Goal: Task Accomplishment & Management: Manage account settings

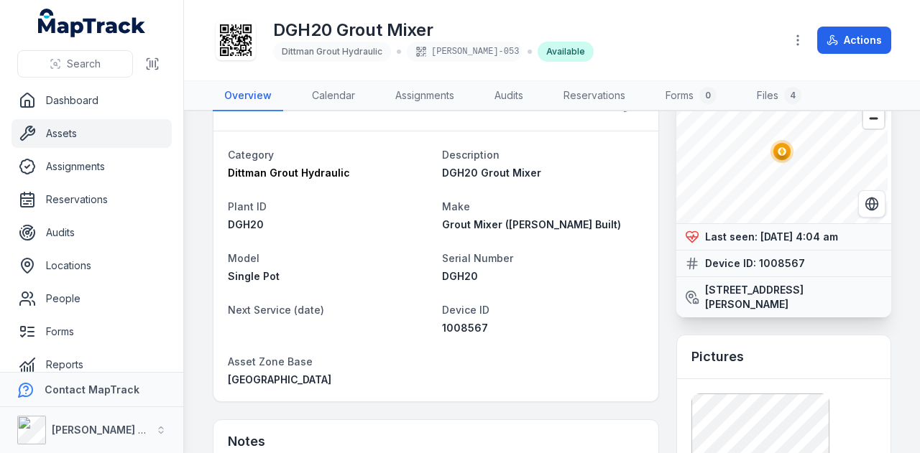
scroll to position [47, 0]
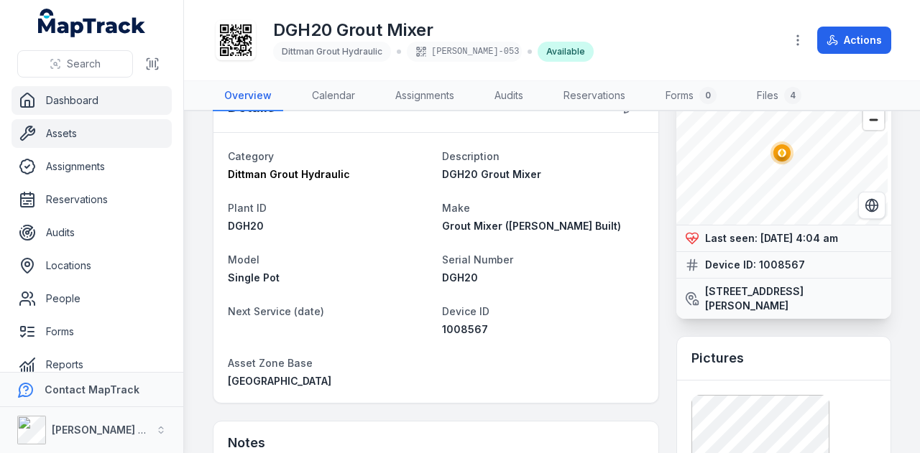
click at [83, 95] on link "Dashboard" at bounding box center [91, 100] width 160 height 29
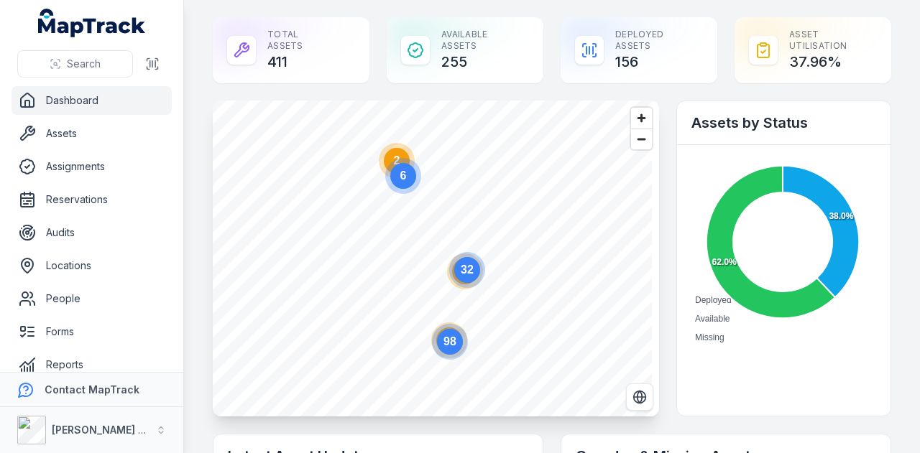
click at [452, 277] on circle at bounding box center [467, 270] width 36 height 36
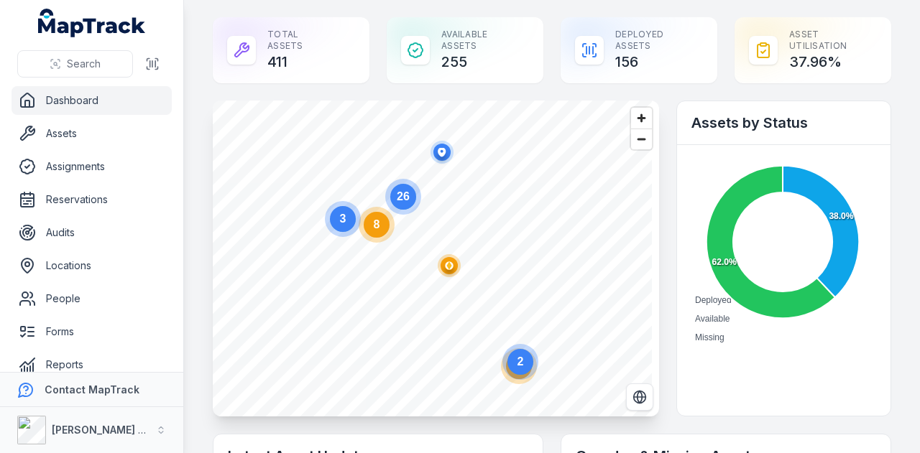
click at [376, 231] on text "8" at bounding box center [377, 224] width 6 height 12
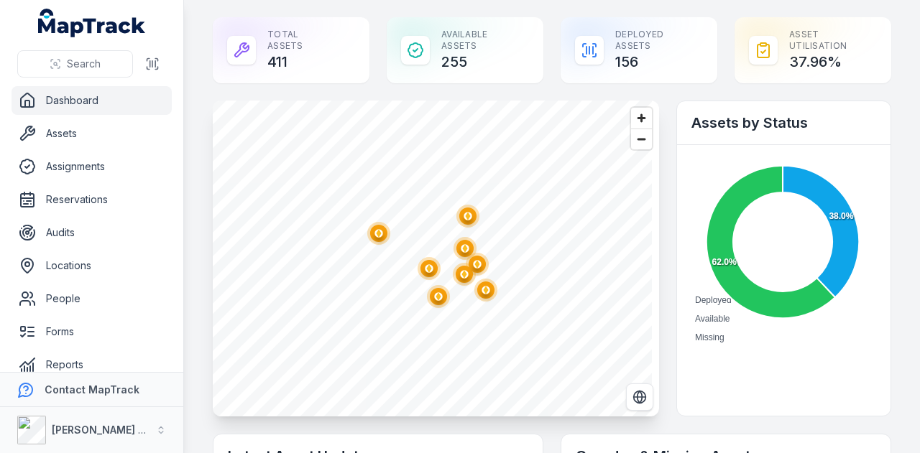
click at [484, 294] on circle "button" at bounding box center [485, 290] width 8 height 8
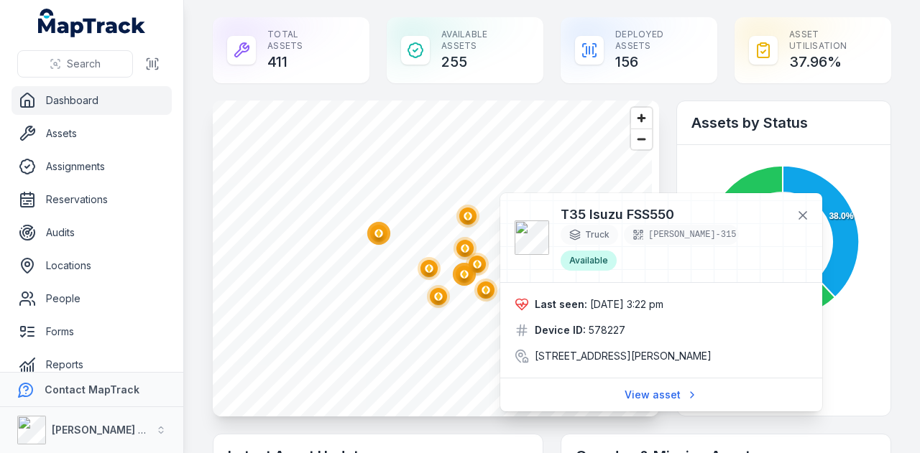
click at [462, 269] on ellipse "button" at bounding box center [464, 274] width 17 height 17
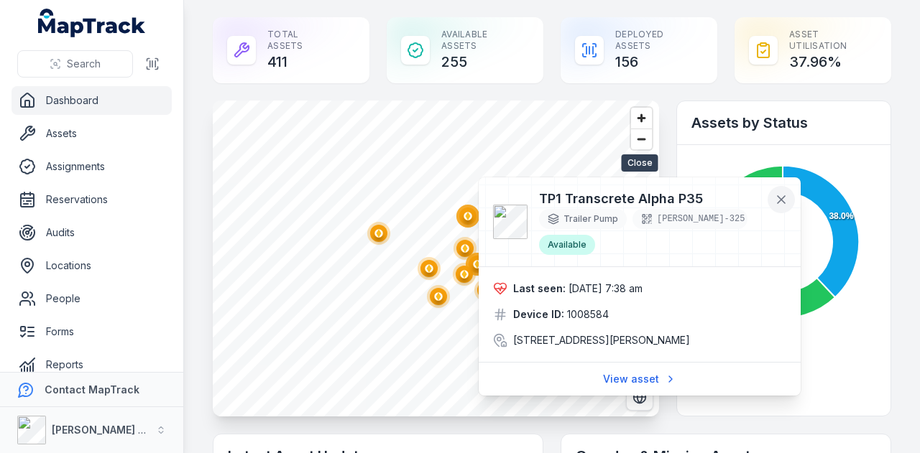
click at [780, 198] on icon at bounding box center [780, 199] width 7 height 7
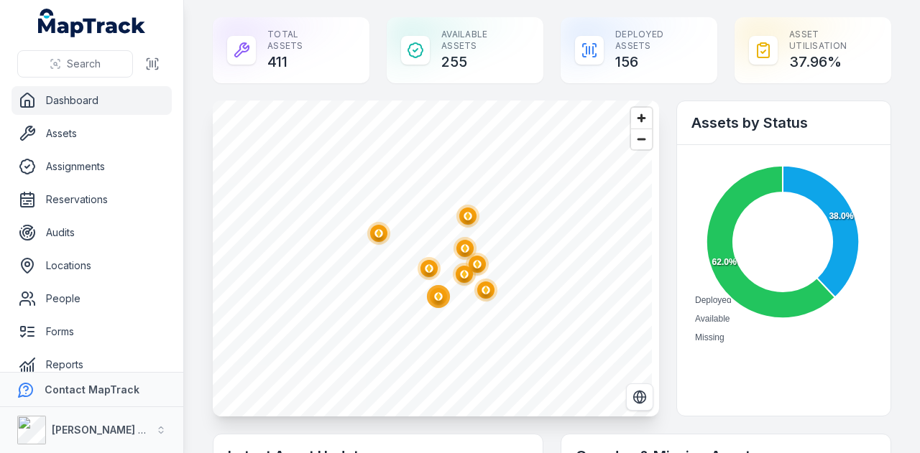
click at [476, 267] on circle "button" at bounding box center [477, 264] width 8 height 8
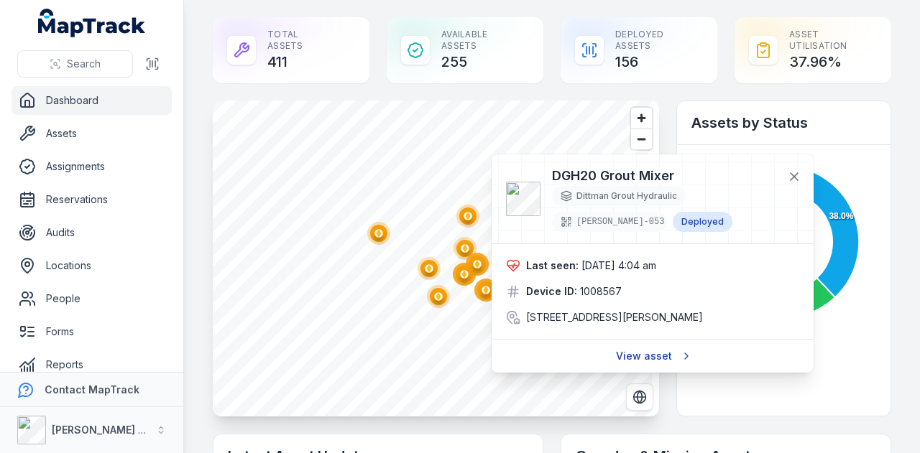
click at [641, 364] on link "View asset" at bounding box center [652, 356] width 92 height 27
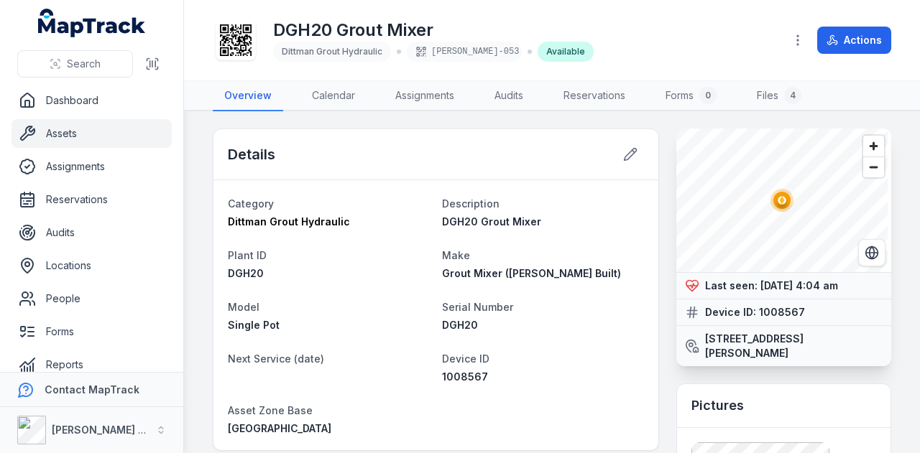
click at [100, 146] on link "Assets" at bounding box center [91, 133] width 160 height 29
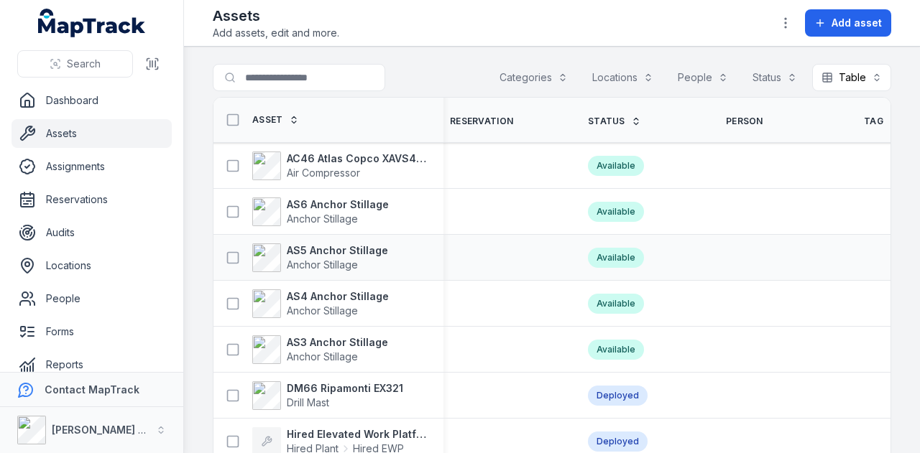
scroll to position [0, 521]
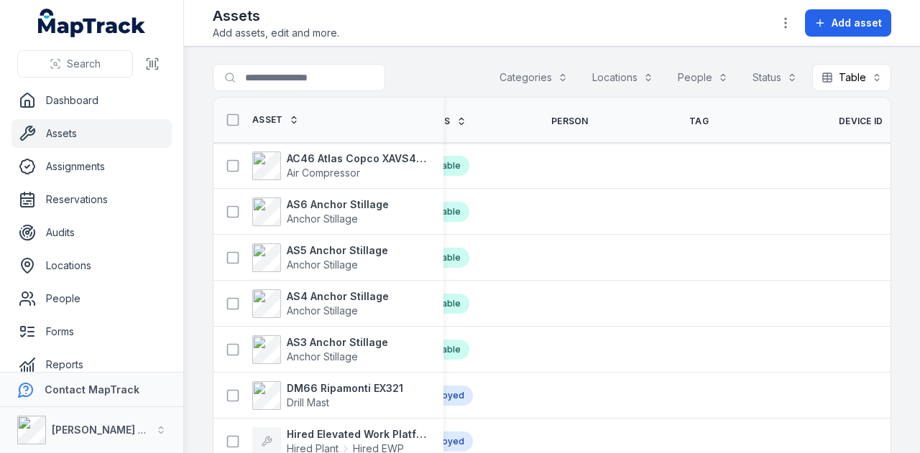
click at [838, 118] on span "Device ID" at bounding box center [860, 121] width 45 height 11
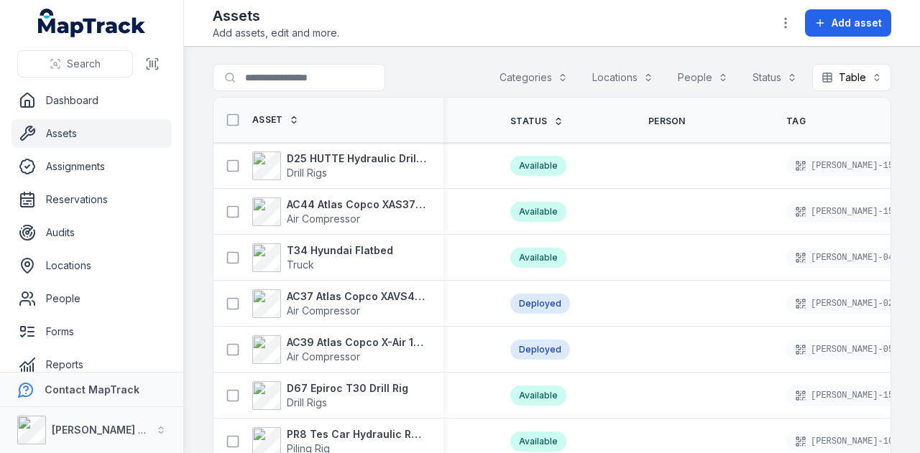
scroll to position [0, 434]
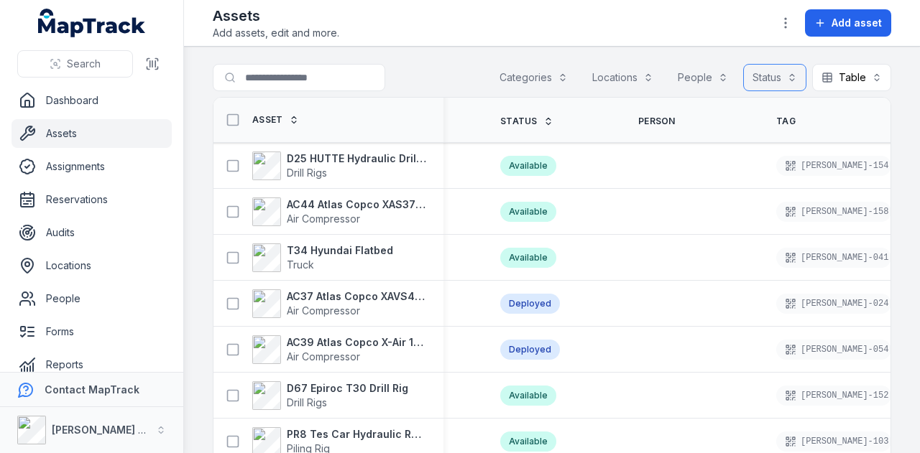
click at [769, 68] on button "Status" at bounding box center [774, 77] width 63 height 27
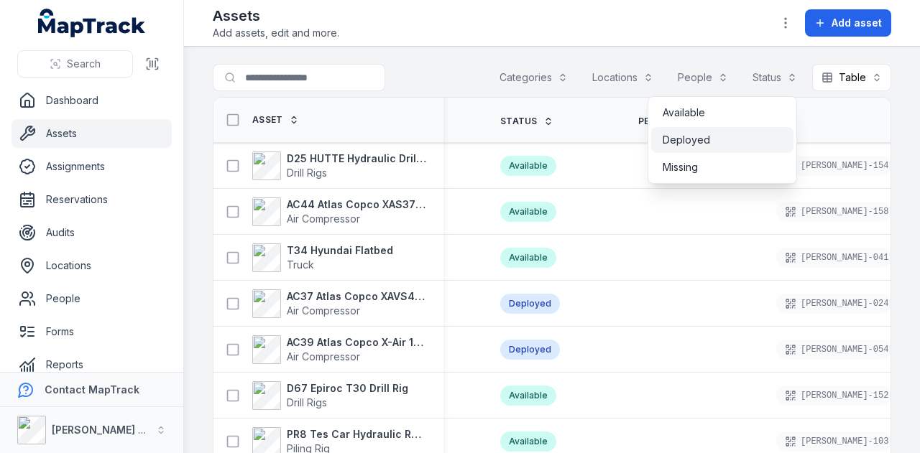
click at [753, 141] on div "Deployed" at bounding box center [721, 140] width 119 height 14
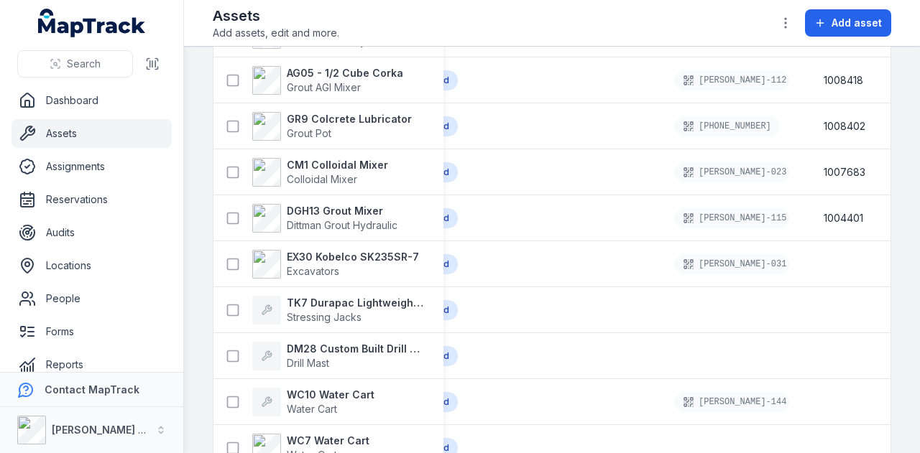
scroll to position [1552, 0]
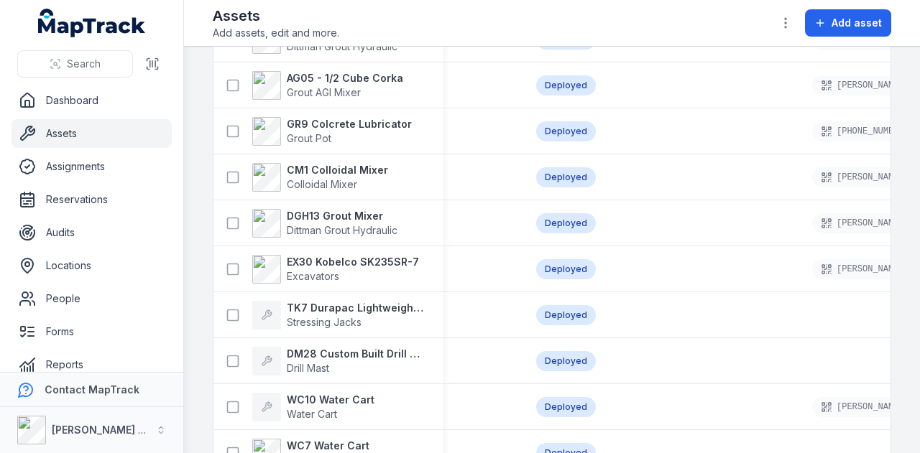
click at [362, 213] on strong "DGH13 Grout Mixer" at bounding box center [342, 217] width 111 height 14
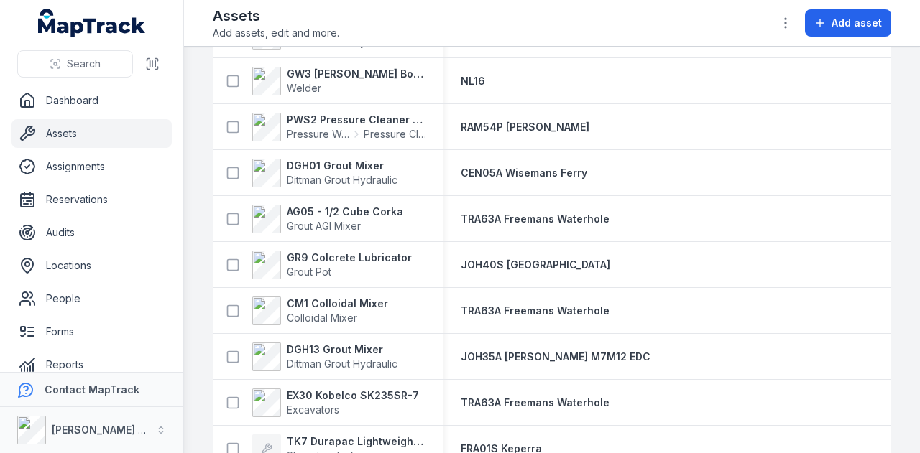
scroll to position [1431, 0]
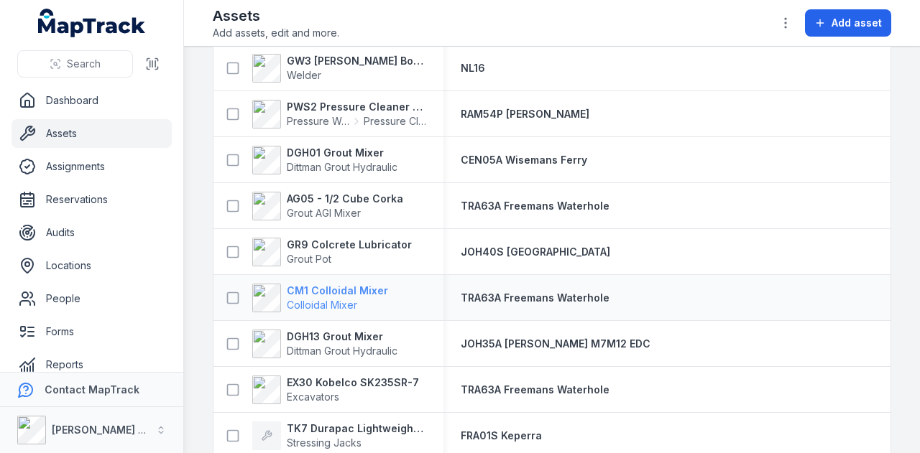
click at [360, 287] on strong "CM1 Colloidal Mixer" at bounding box center [337, 291] width 101 height 14
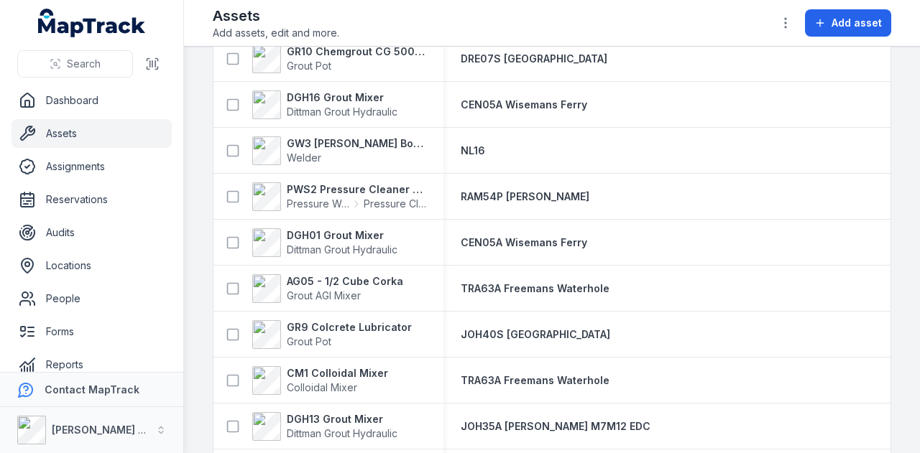
scroll to position [1349, 0]
click at [369, 328] on strong "GR9 Colcrete Lubricator" at bounding box center [349, 327] width 125 height 14
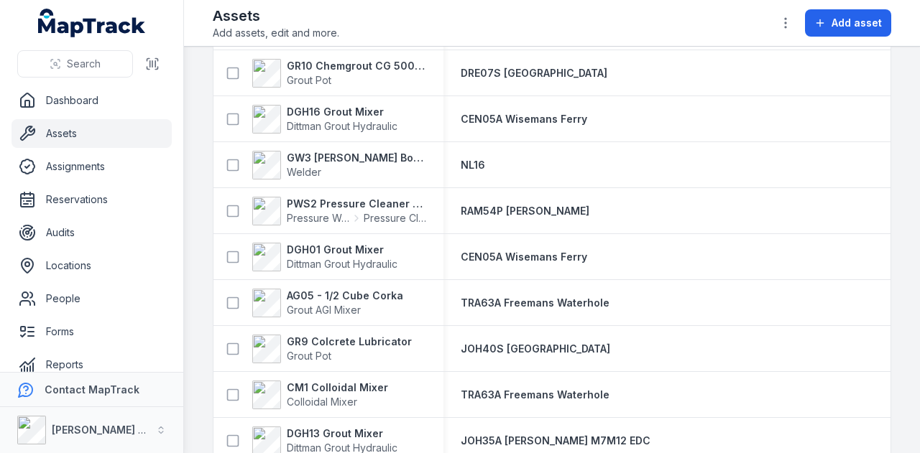
scroll to position [1359, 0]
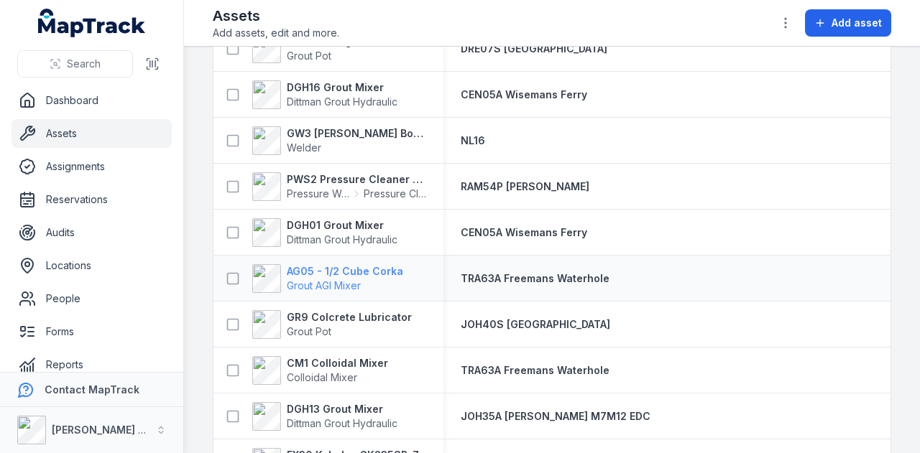
click at [381, 272] on strong "AG05 - 1/2 Cube Corka" at bounding box center [345, 271] width 116 height 14
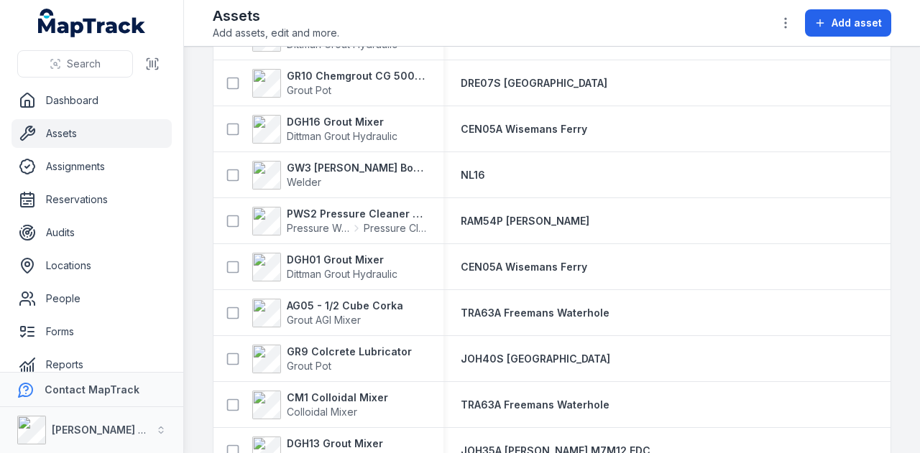
scroll to position [1328, 0]
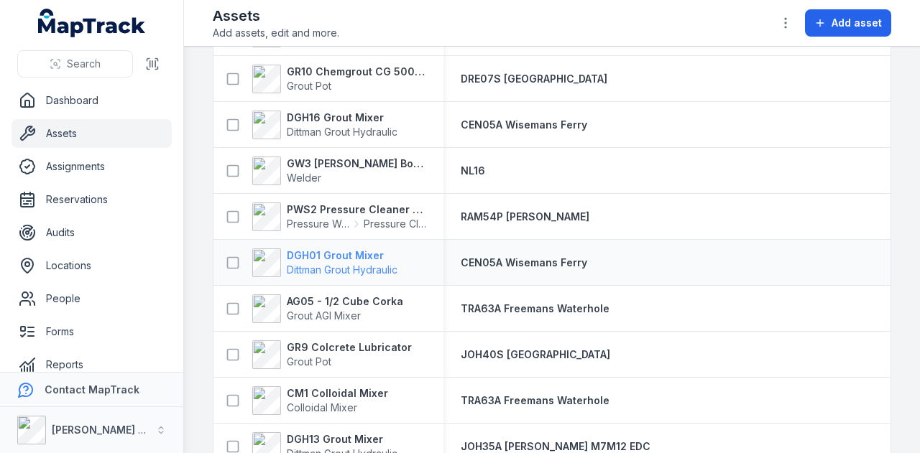
click at [352, 251] on strong "DGH01 Grout Mixer" at bounding box center [342, 256] width 111 height 14
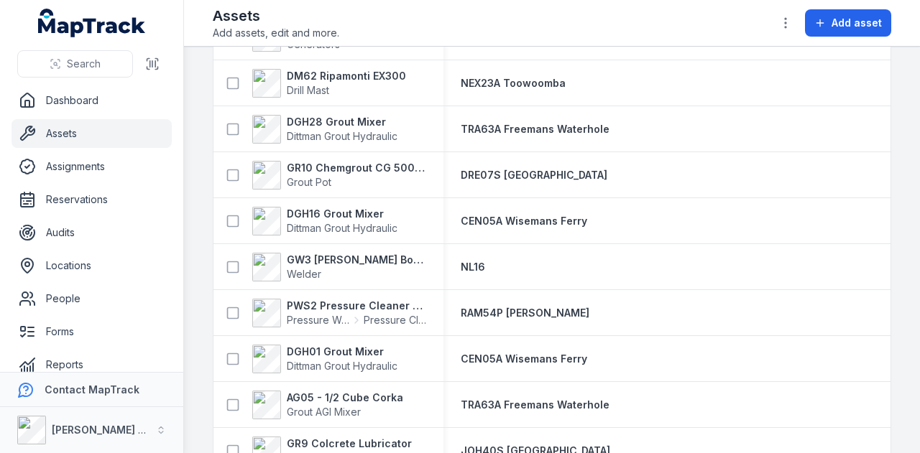
scroll to position [1244, 0]
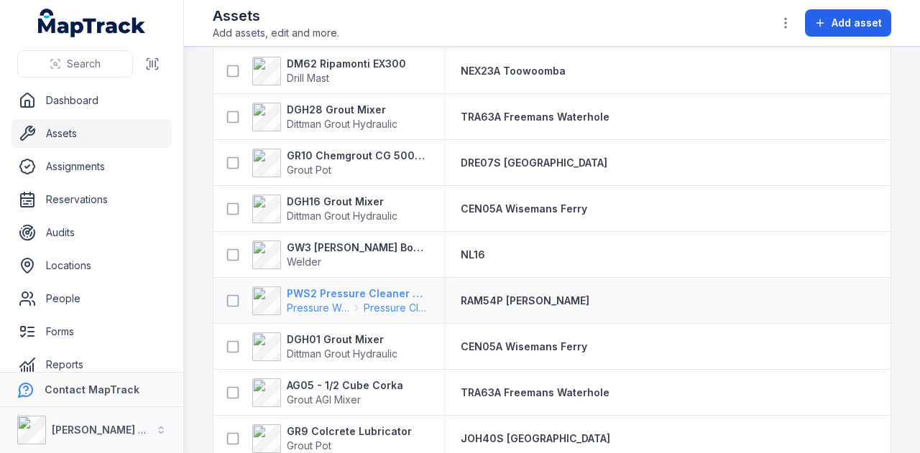
click at [361, 288] on strong "PWS2 Pressure Cleaner Skid Mounted" at bounding box center [356, 294] width 139 height 14
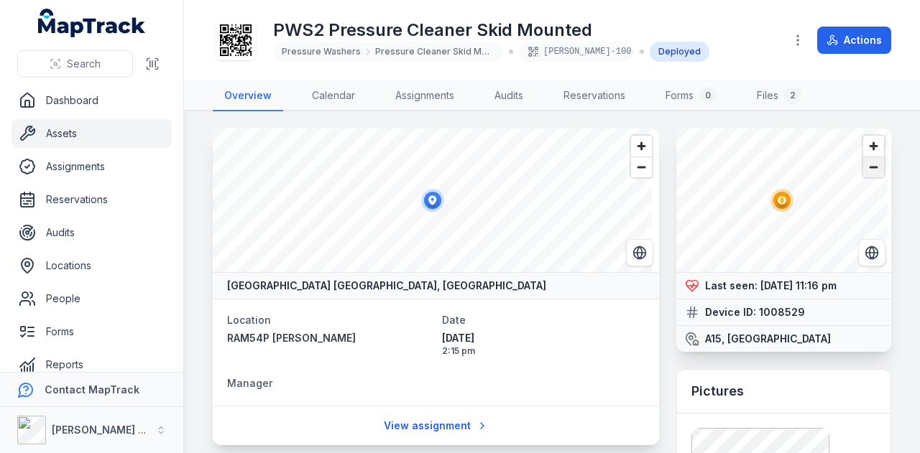
click at [863, 163] on span "Zoom out" at bounding box center [873, 167] width 21 height 20
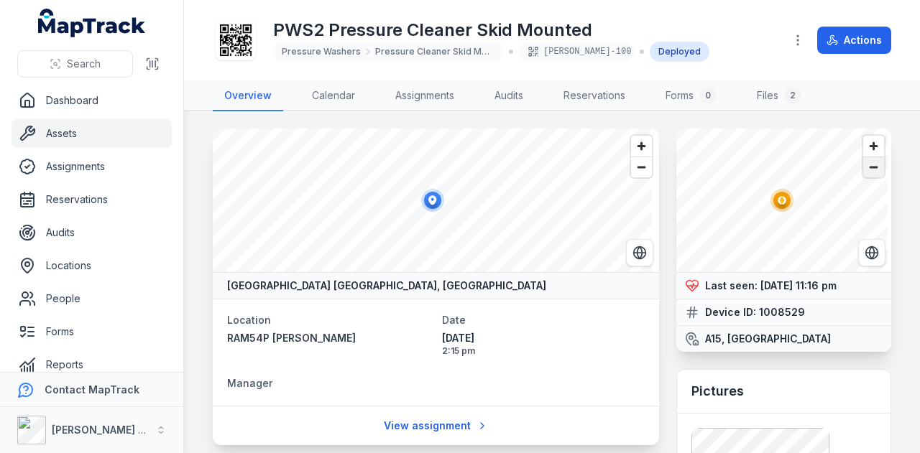
click at [863, 163] on span "Zoom out" at bounding box center [873, 167] width 21 height 20
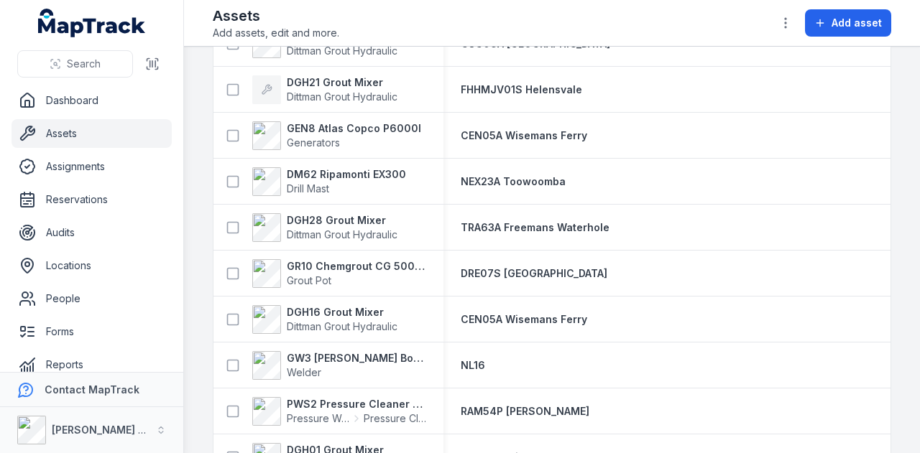
scroll to position [1142, 0]
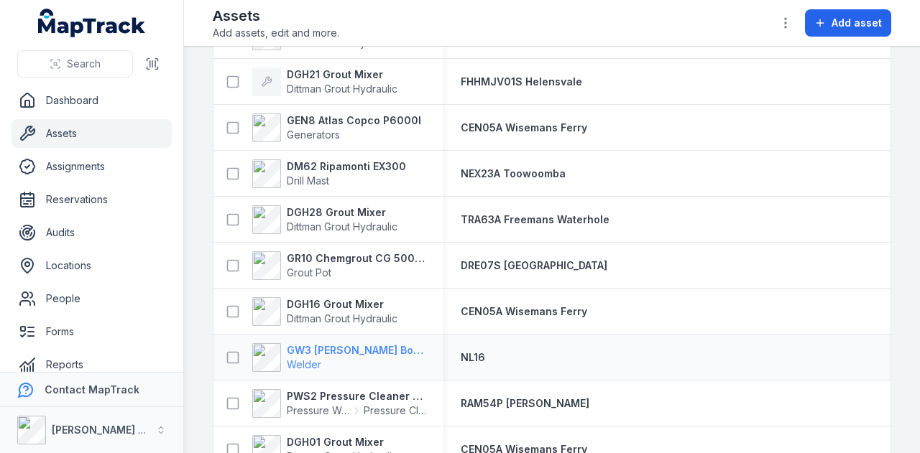
click at [360, 343] on strong "GW3 Miller Bobcat 260" at bounding box center [356, 350] width 139 height 14
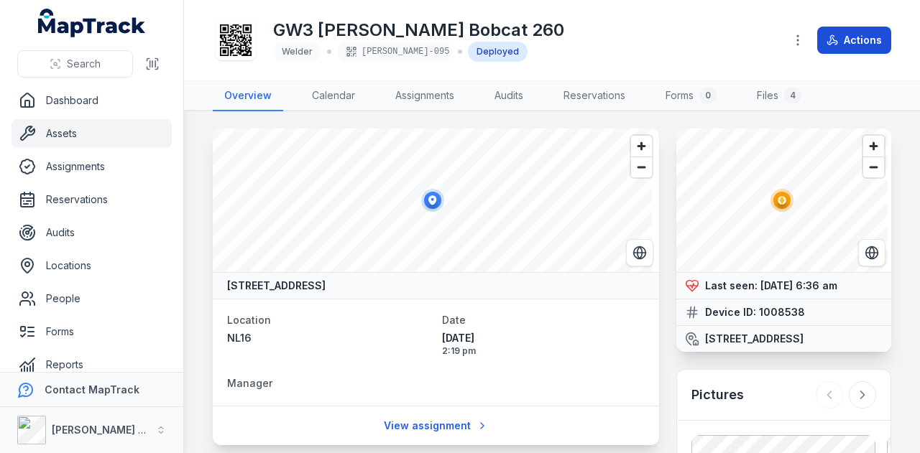
click at [871, 40] on button "Actions" at bounding box center [854, 40] width 74 height 27
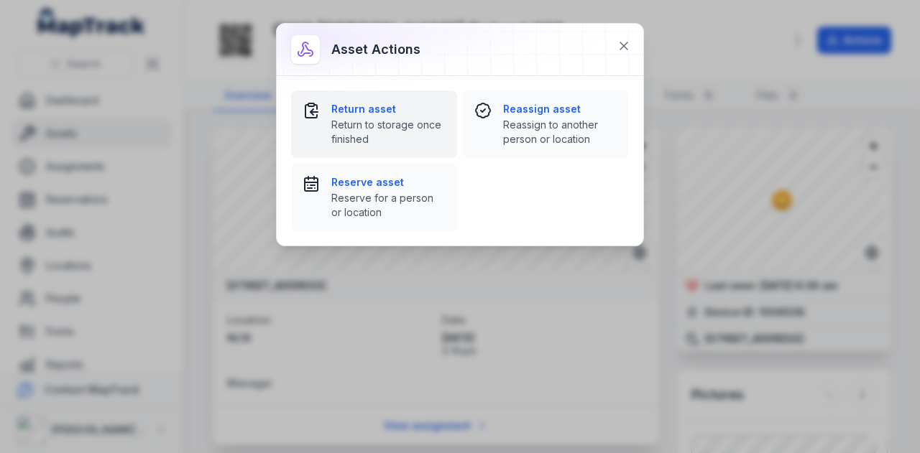
click at [370, 107] on strong "Return asset" at bounding box center [388, 109] width 114 height 14
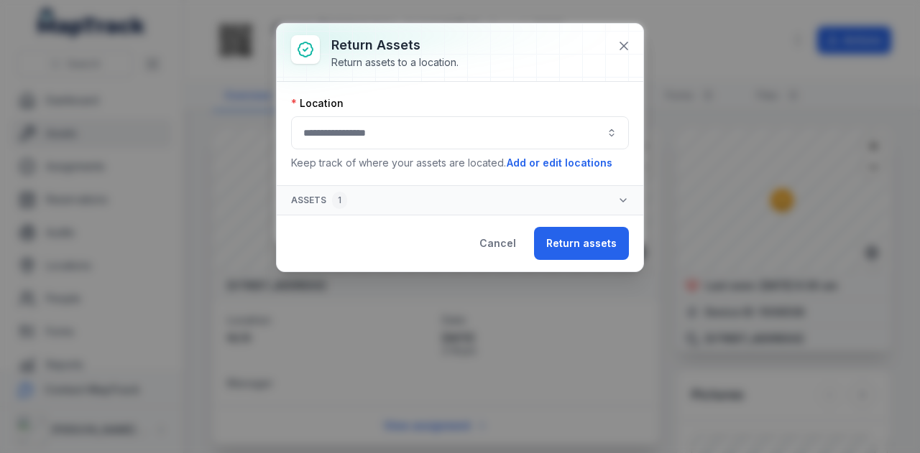
click at [407, 143] on button "button" at bounding box center [460, 132] width 338 height 33
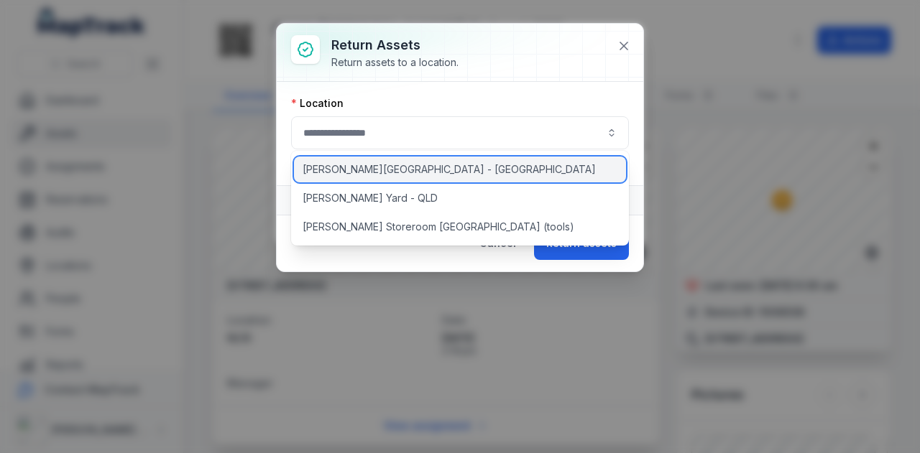
click at [410, 171] on div "[PERSON_NAME][GEOGRAPHIC_DATA] - [GEOGRAPHIC_DATA]" at bounding box center [460, 170] width 333 height 26
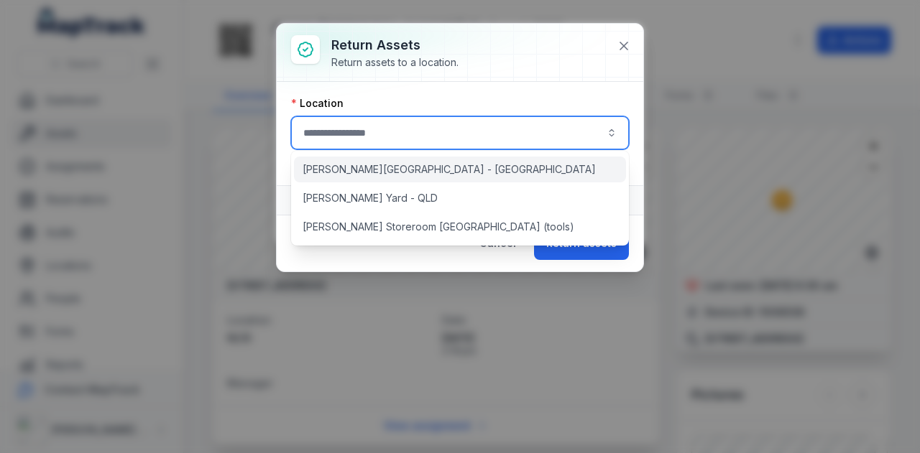
type input "**********"
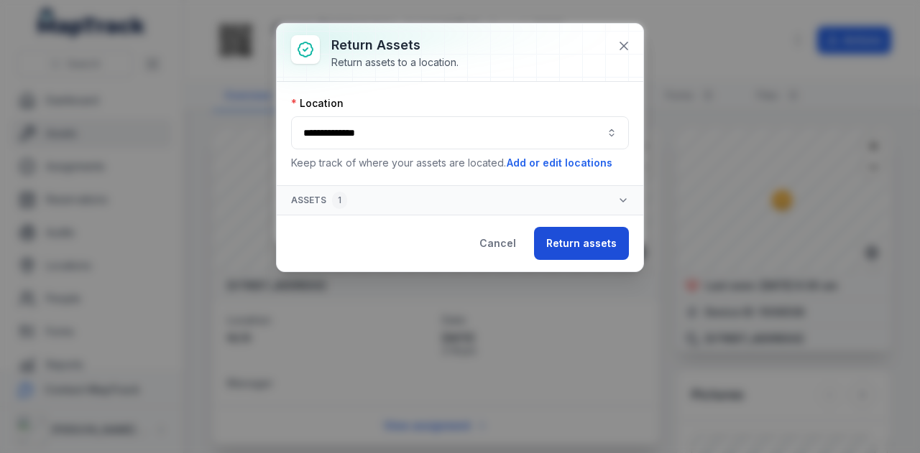
click at [594, 236] on button "Return assets" at bounding box center [581, 243] width 95 height 33
